Goal: Transaction & Acquisition: Purchase product/service

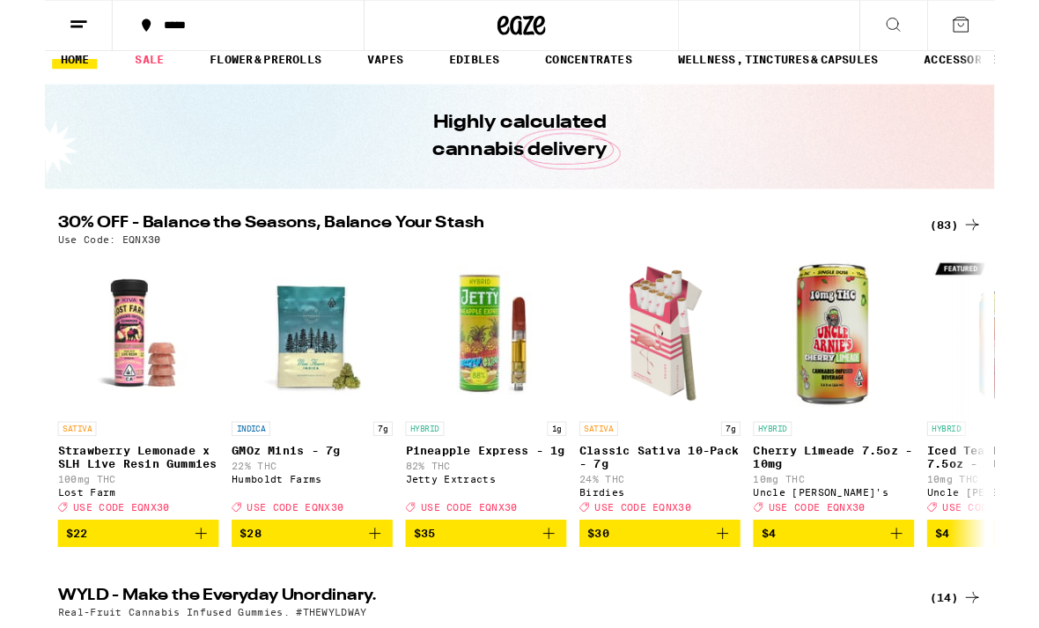
scroll to position [21, 0]
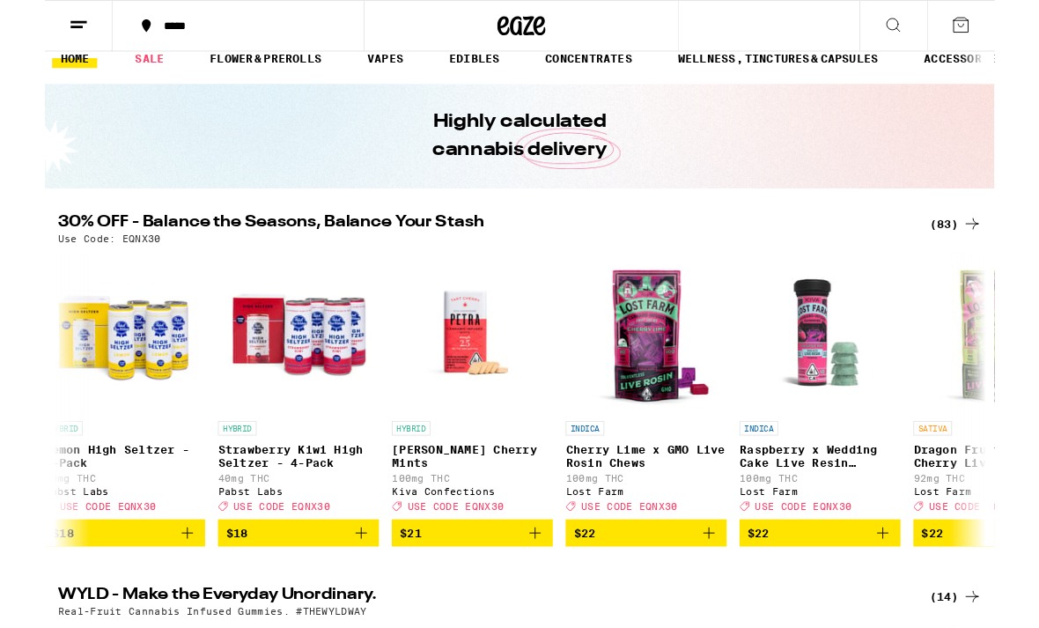
click at [1001, 255] on div "(83)" at bounding box center [996, 244] width 57 height 21
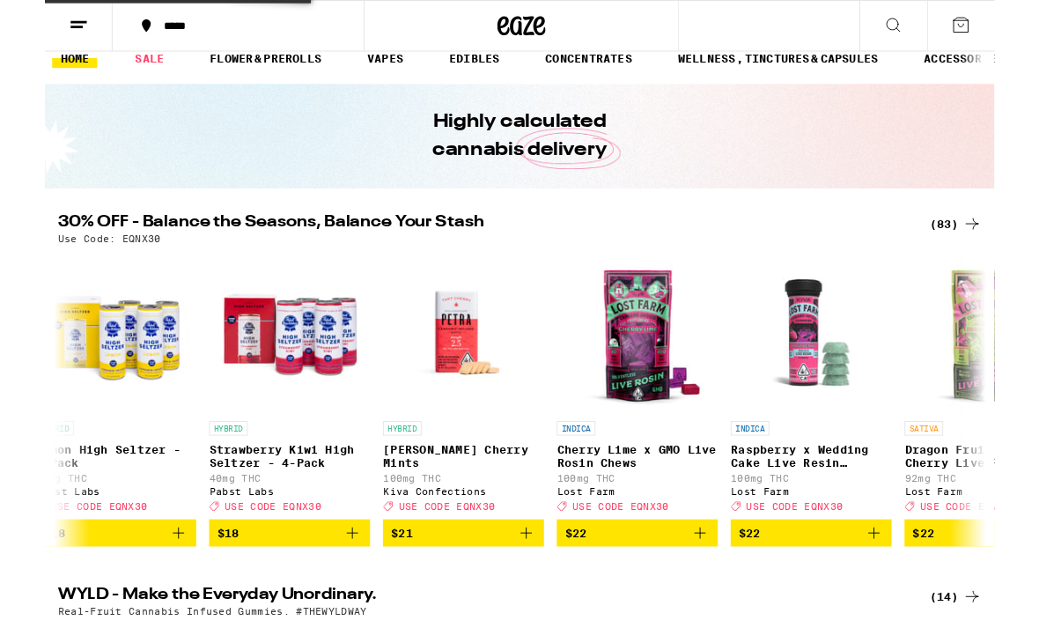
scroll to position [0, 4591]
